Goal: Transaction & Acquisition: Purchase product/service

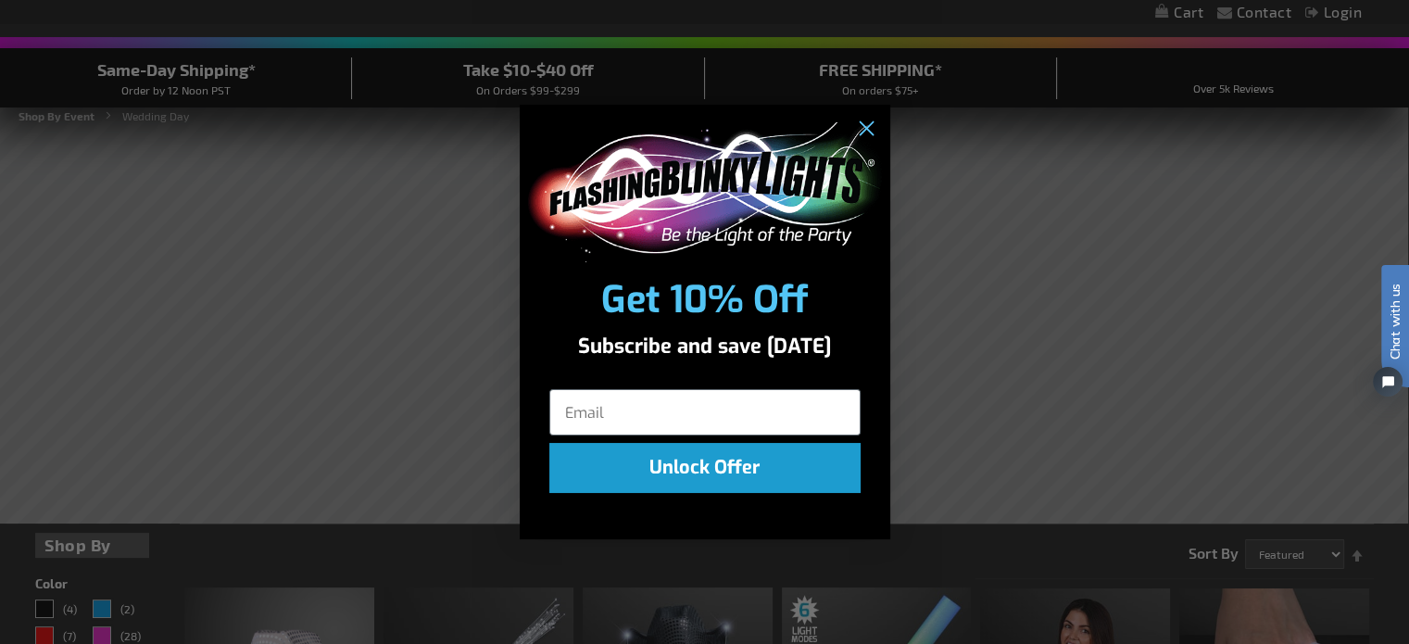
scroll to position [185, 0]
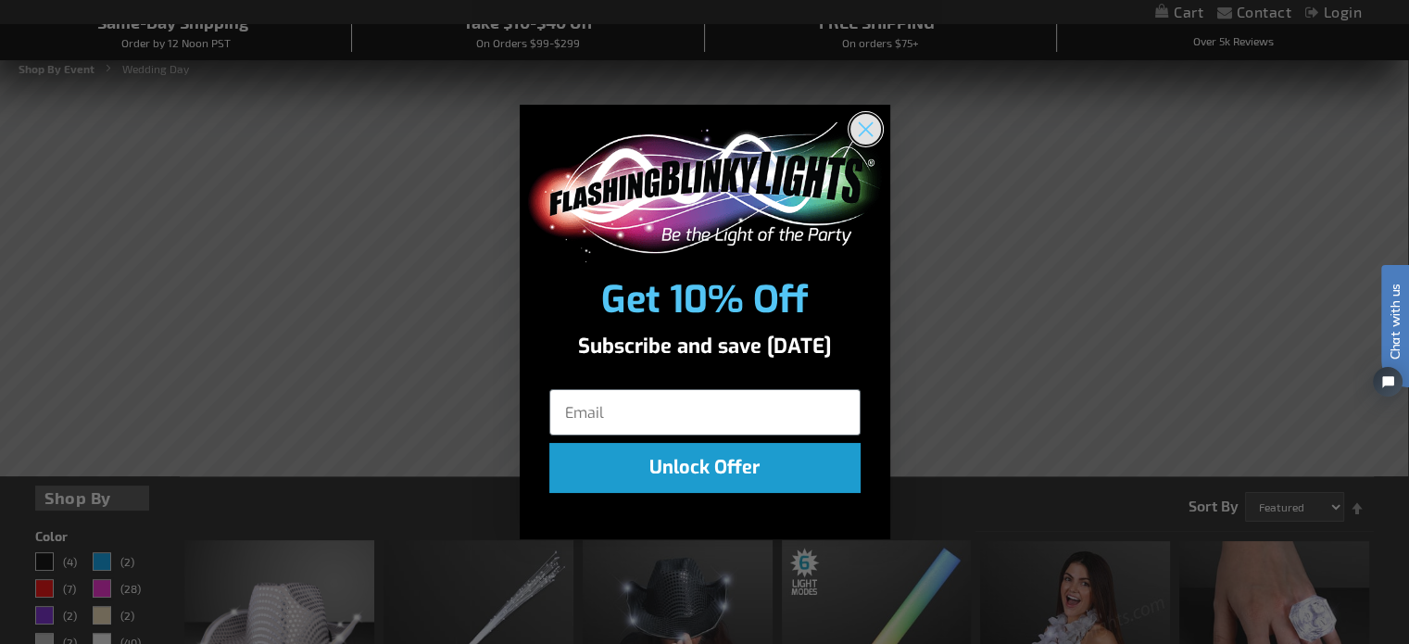
click at [876, 122] on circle "Close dialog" at bounding box center [865, 129] width 31 height 31
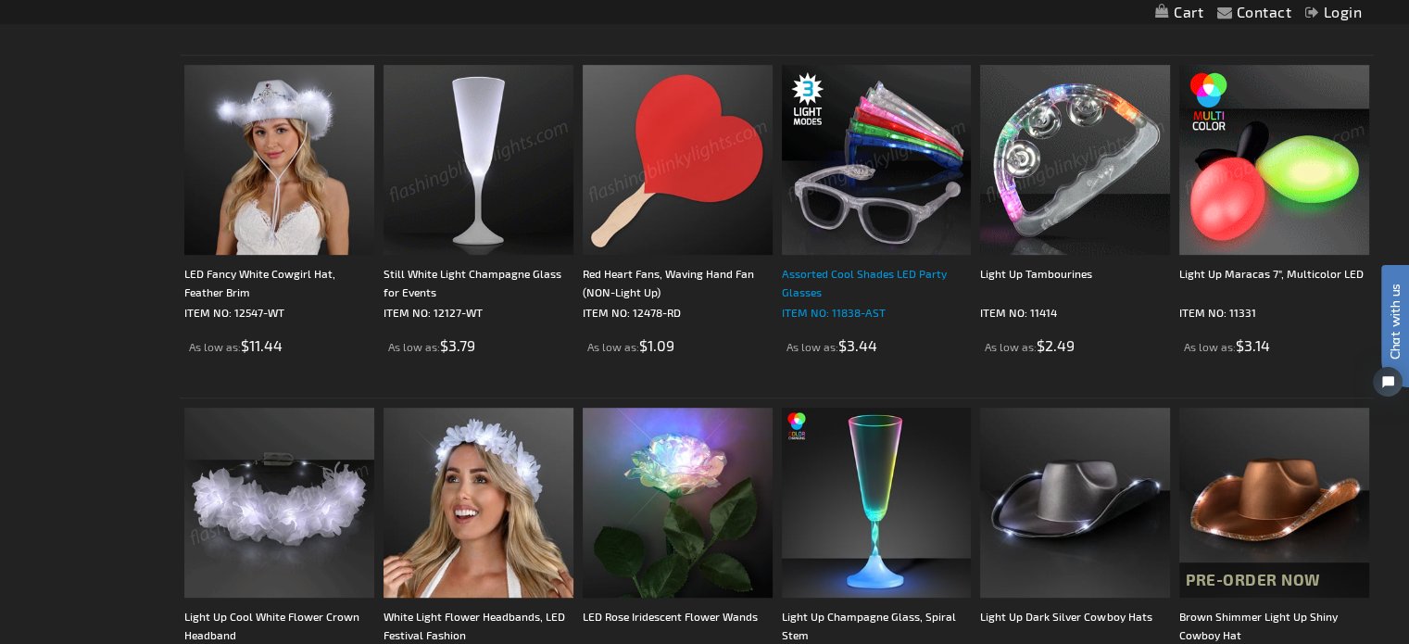
scroll to position [1019, 0]
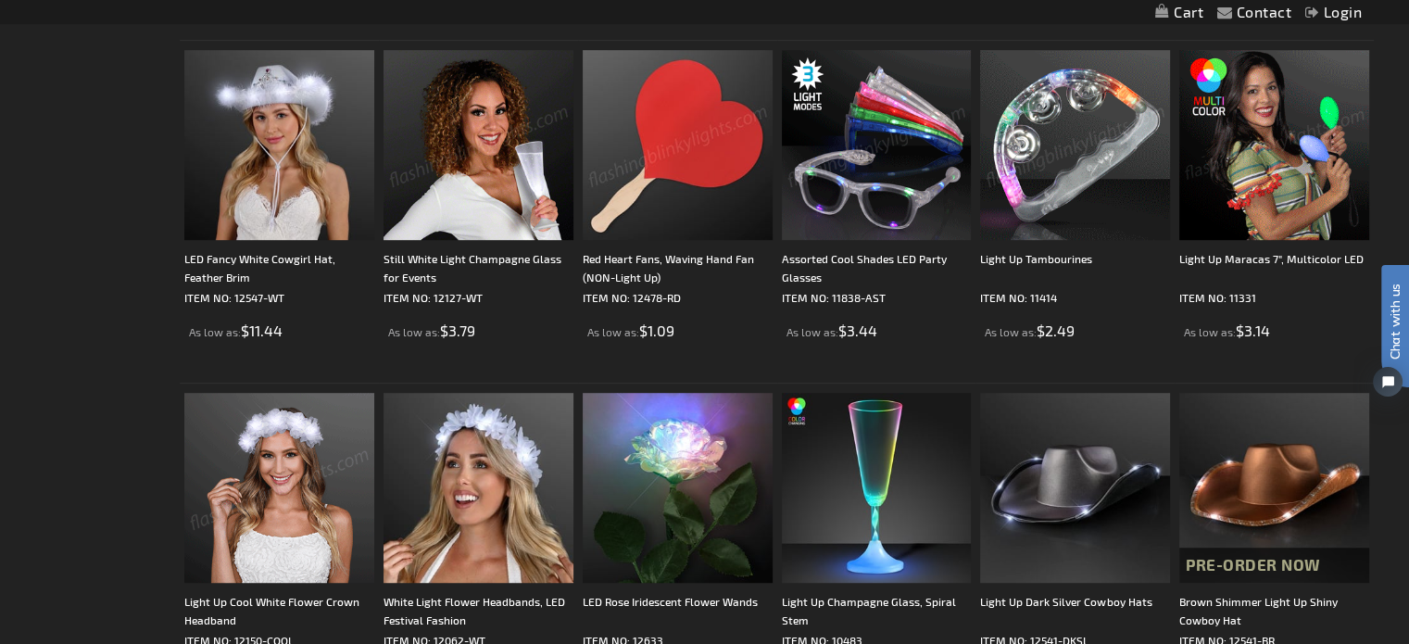
click at [855, 196] on img at bounding box center [877, 145] width 190 height 190
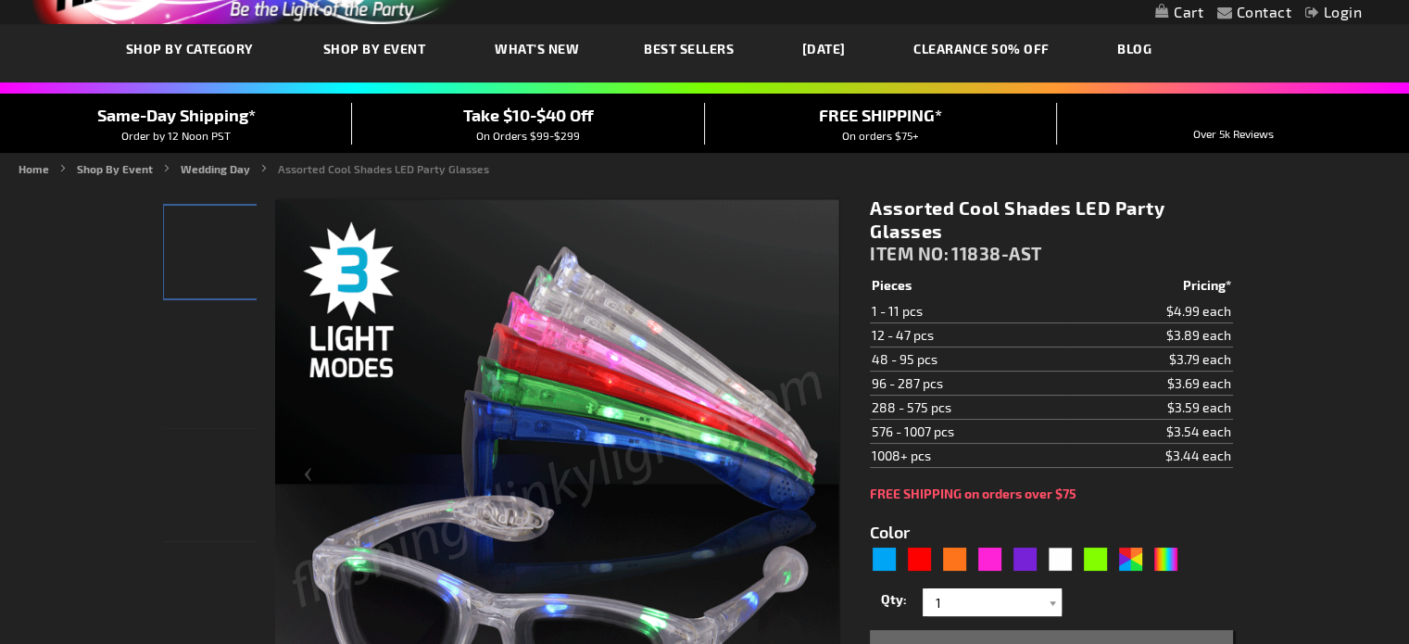
type input "5630"
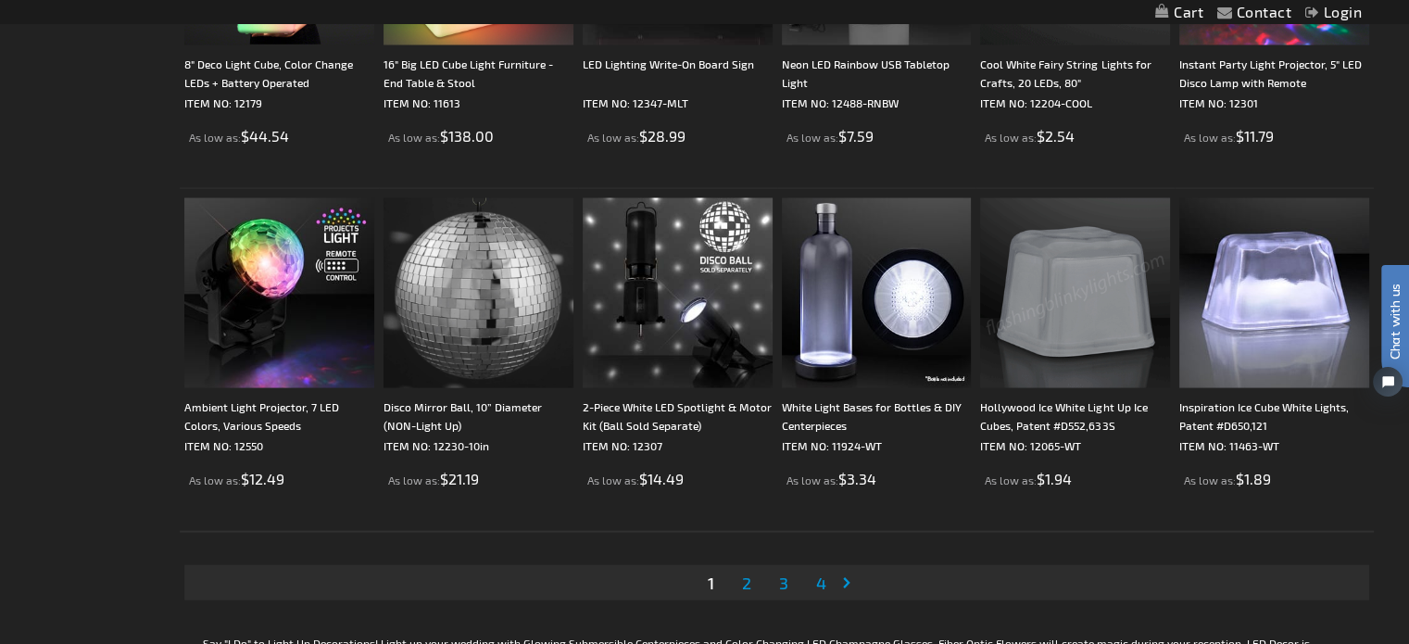
scroll to position [3706, 0]
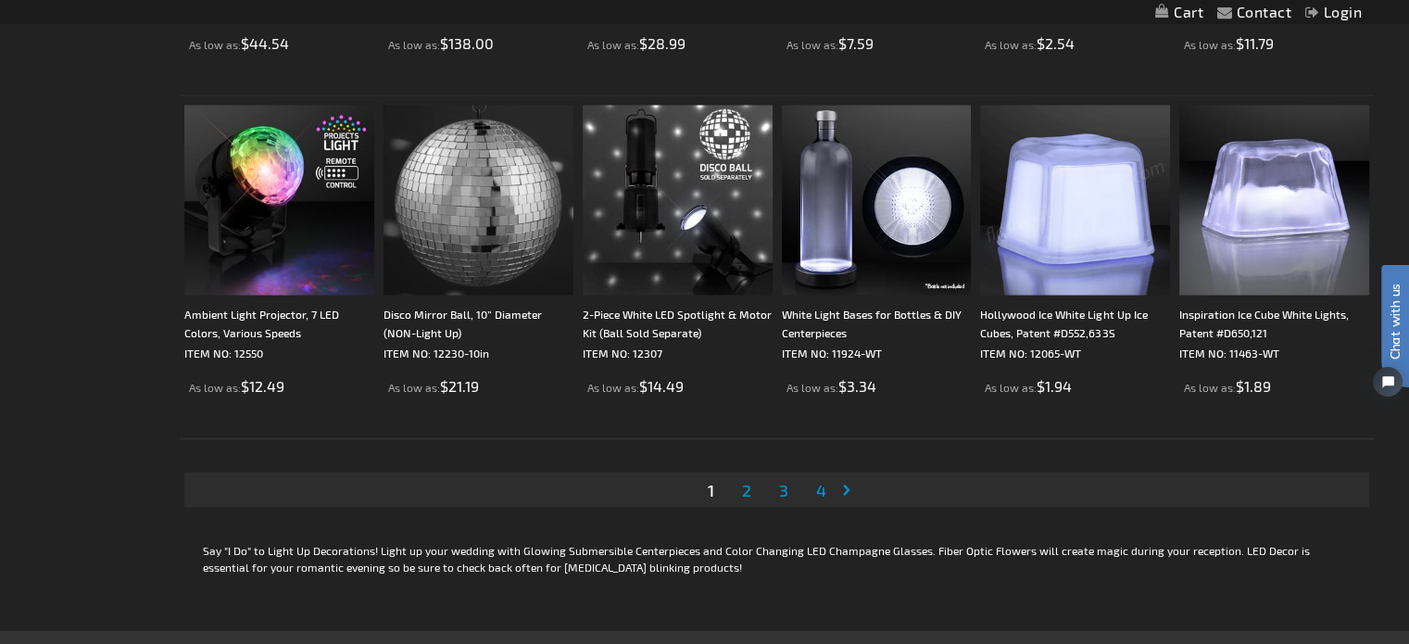
click at [746, 485] on span "2" at bounding box center [746, 490] width 9 height 20
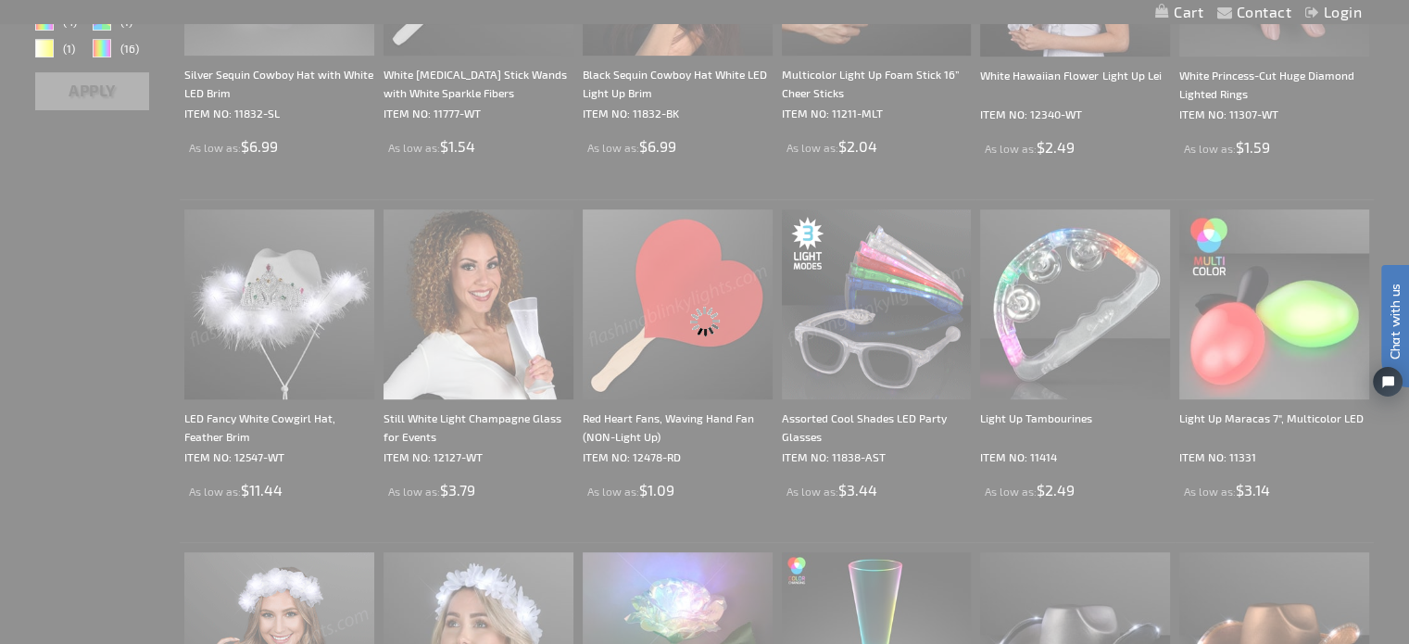
scroll to position [0, 0]
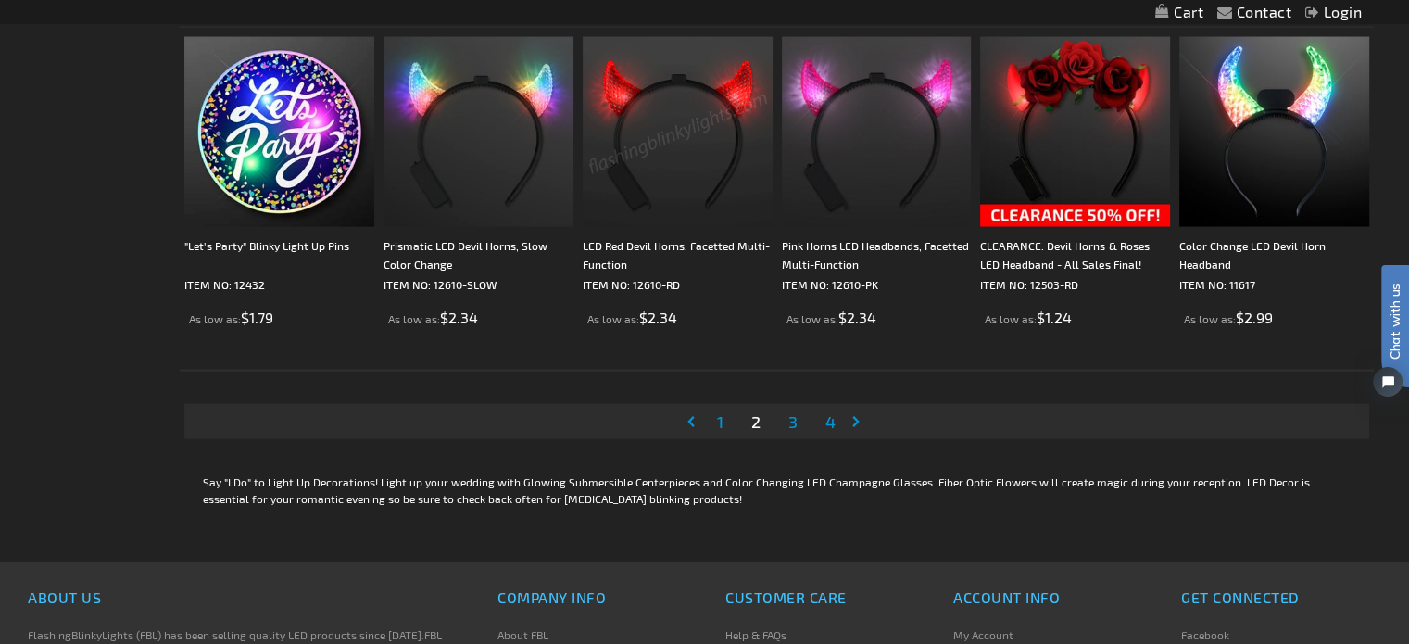
scroll to position [3799, 0]
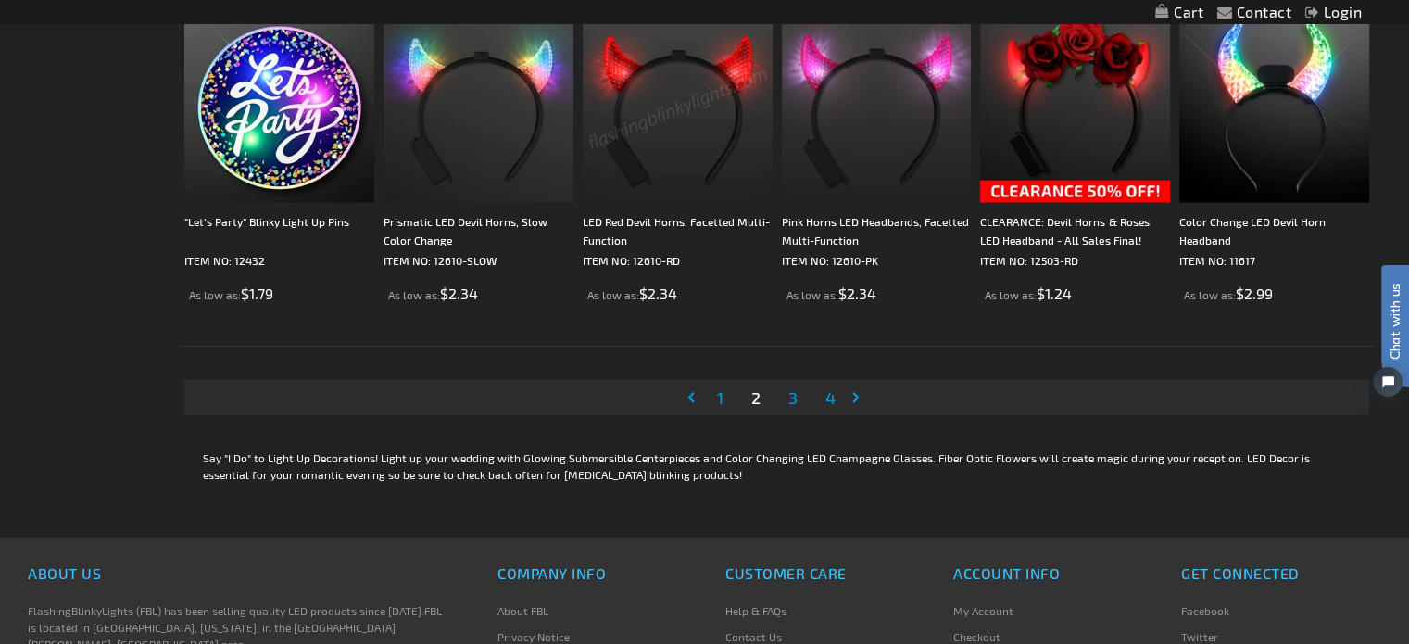
click at [790, 392] on span "3" at bounding box center [793, 397] width 9 height 20
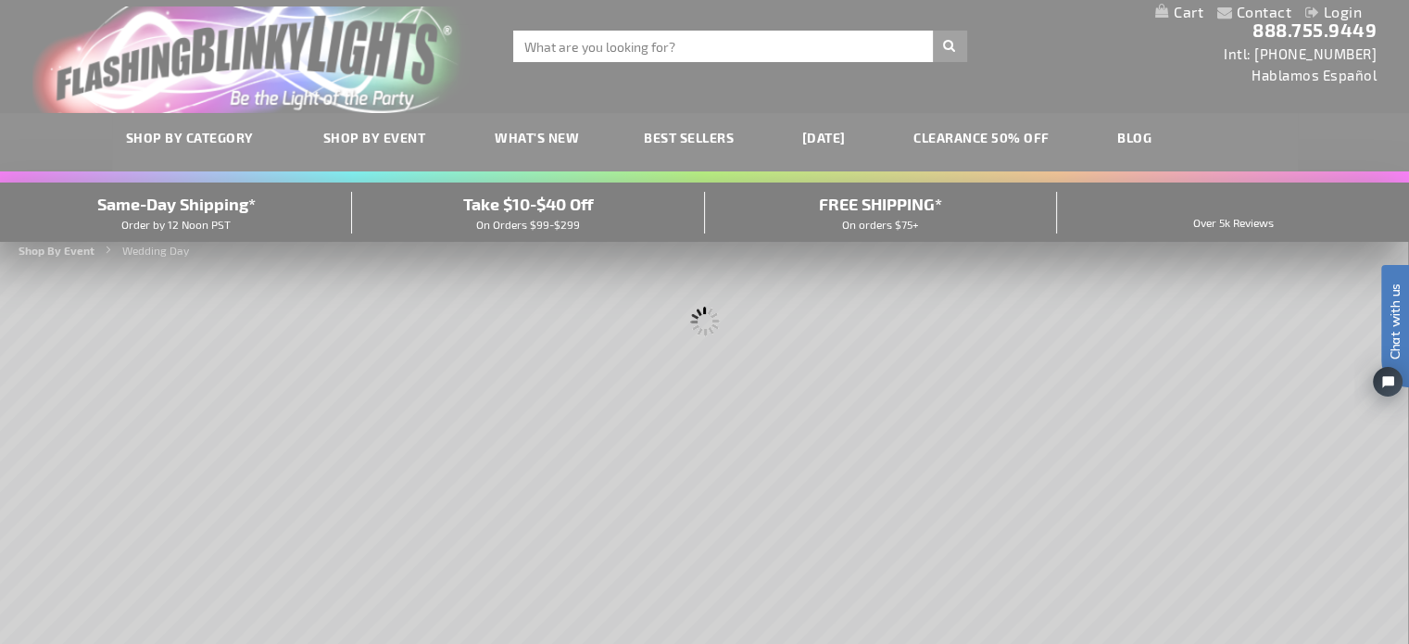
scroll to position [0, 0]
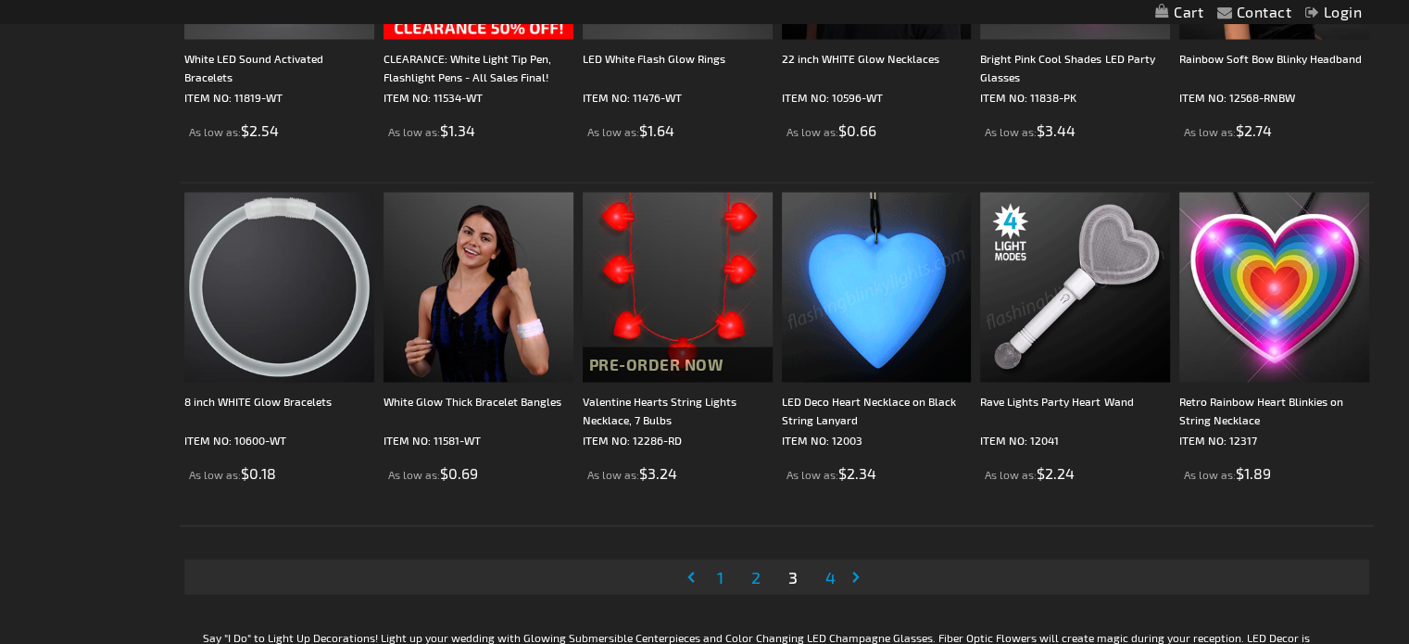
scroll to position [3706, 0]
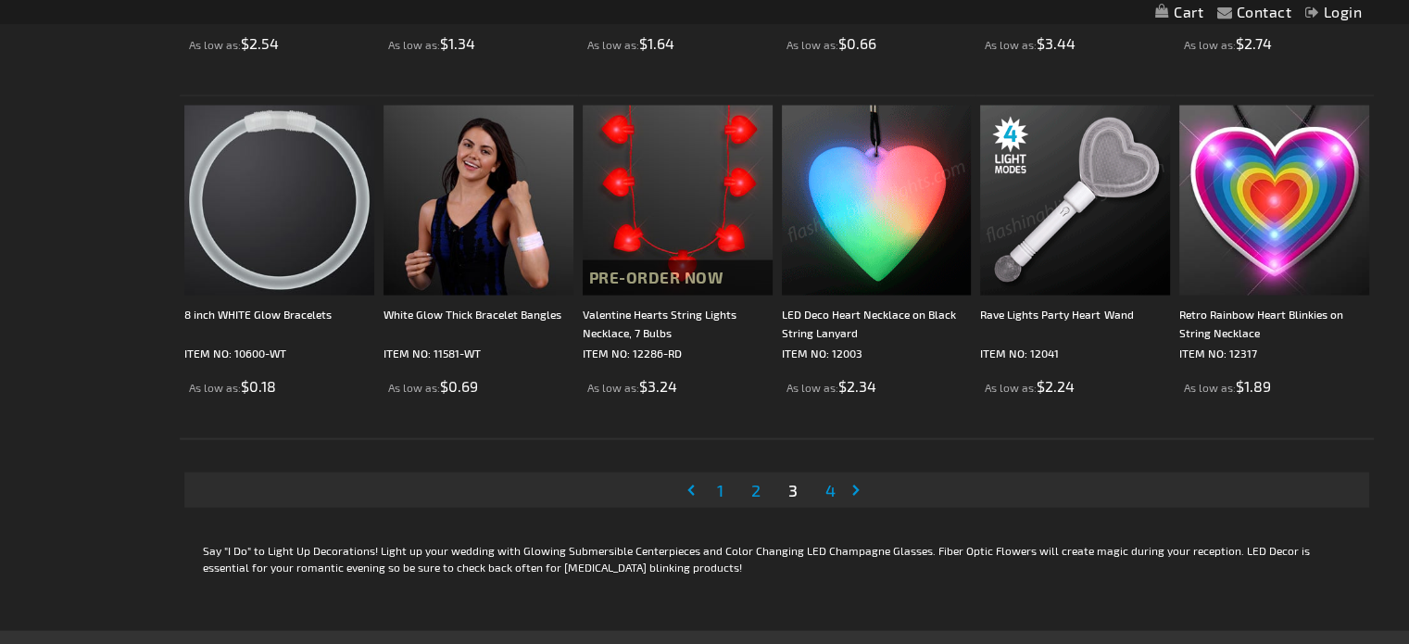
click at [834, 490] on span "4" at bounding box center [831, 490] width 10 height 20
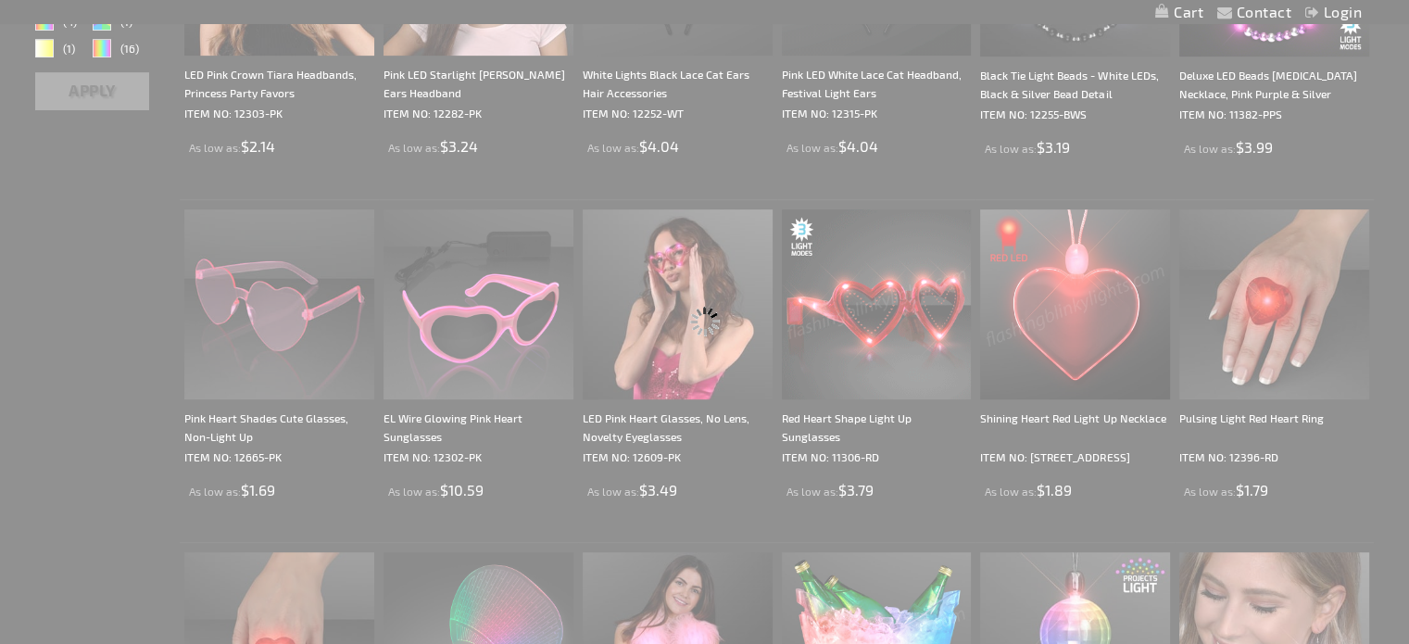
scroll to position [274, 0]
